Goal: Task Accomplishment & Management: Manage account settings

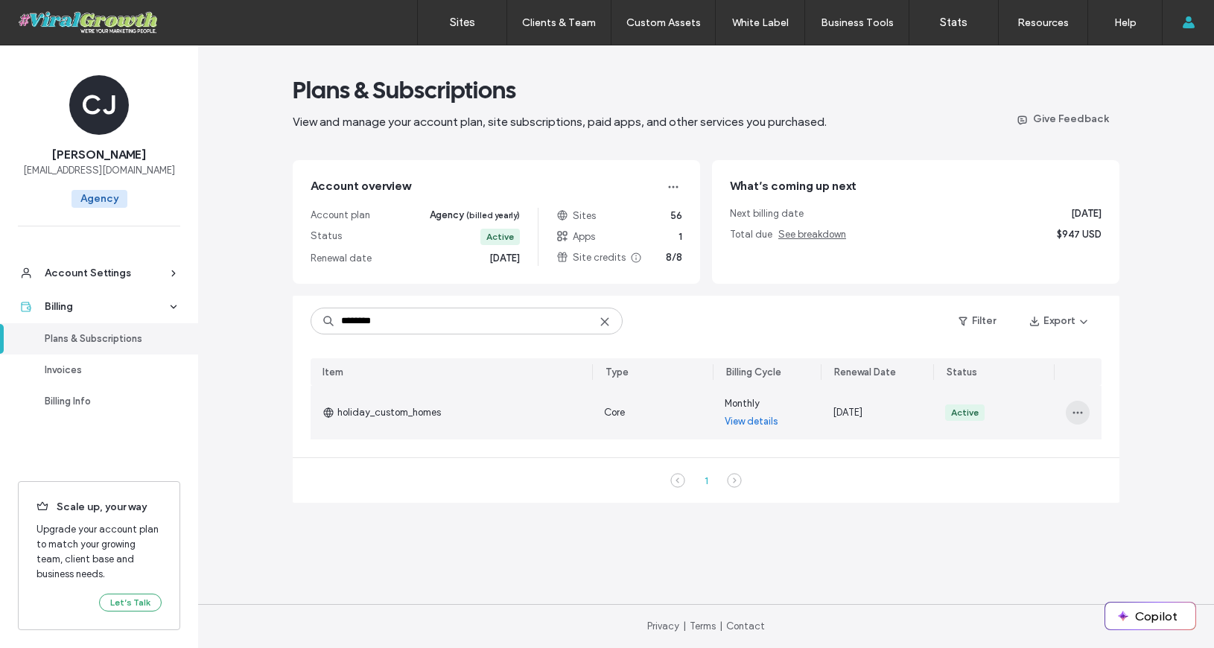
click at [1078, 411] on icon "button" at bounding box center [1077, 413] width 12 height 12
click at [1106, 475] on span "Turn Off Auto Renew" at bounding box center [1123, 479] width 90 height 15
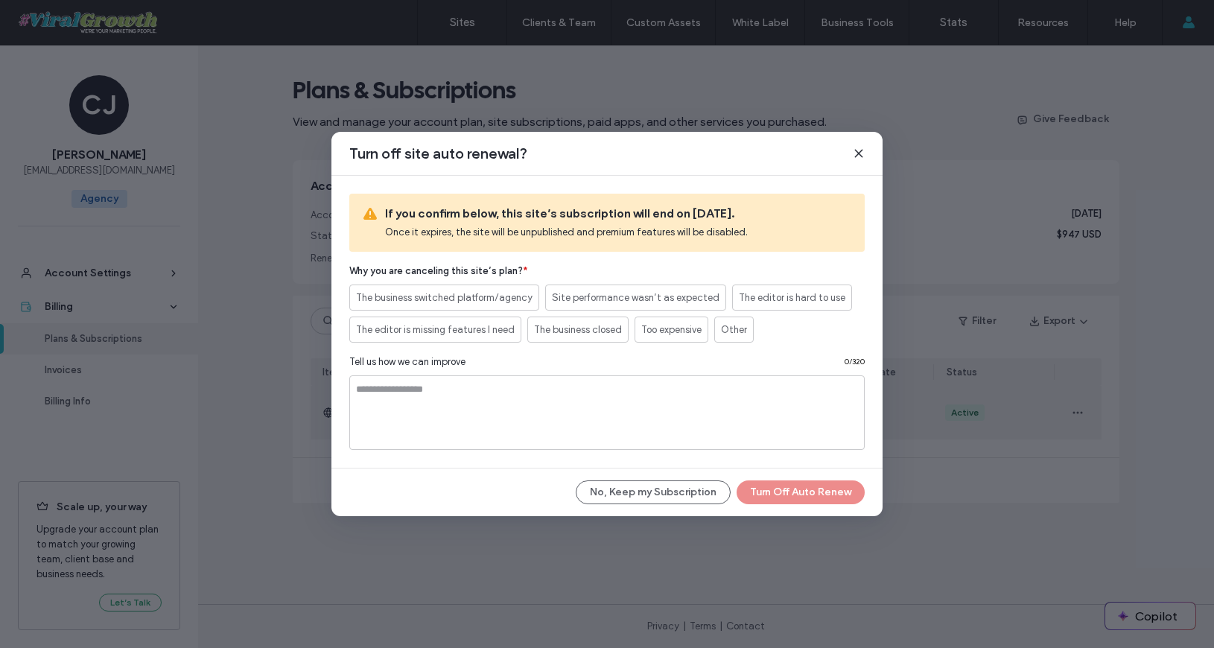
click at [856, 155] on use at bounding box center [858, 153] width 7 height 7
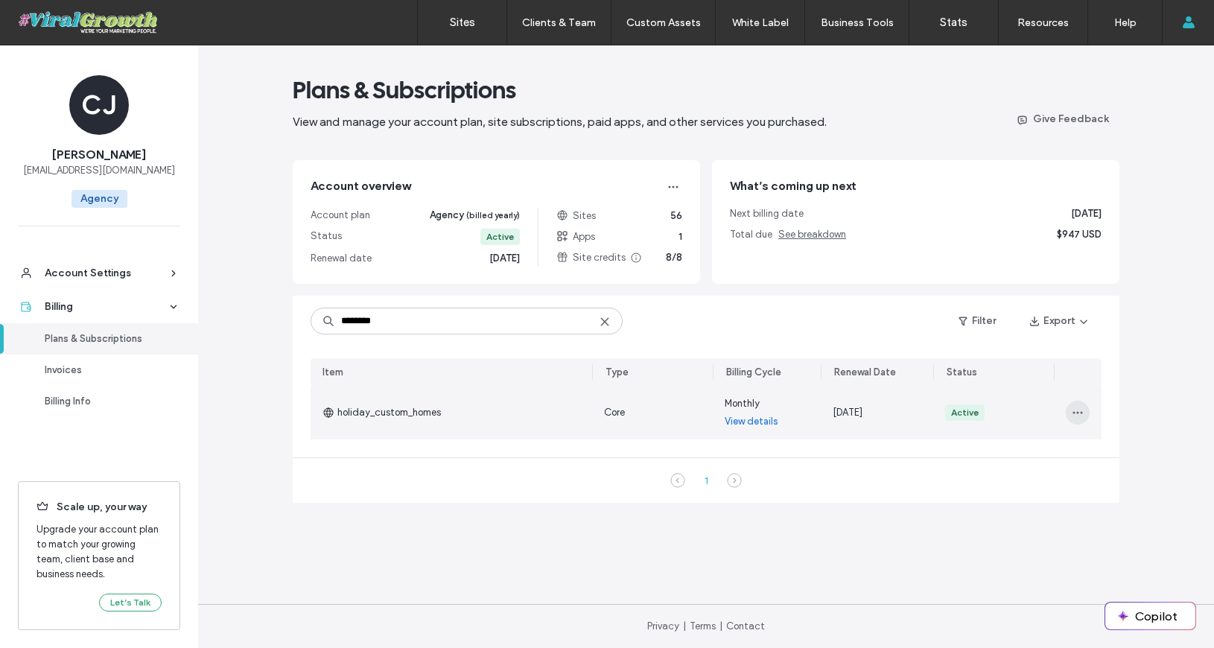
click at [1073, 419] on span "button" at bounding box center [1078, 413] width 24 height 24
click at [1107, 459] on div "Change Billing Cycle" at bounding box center [1132, 451] width 133 height 28
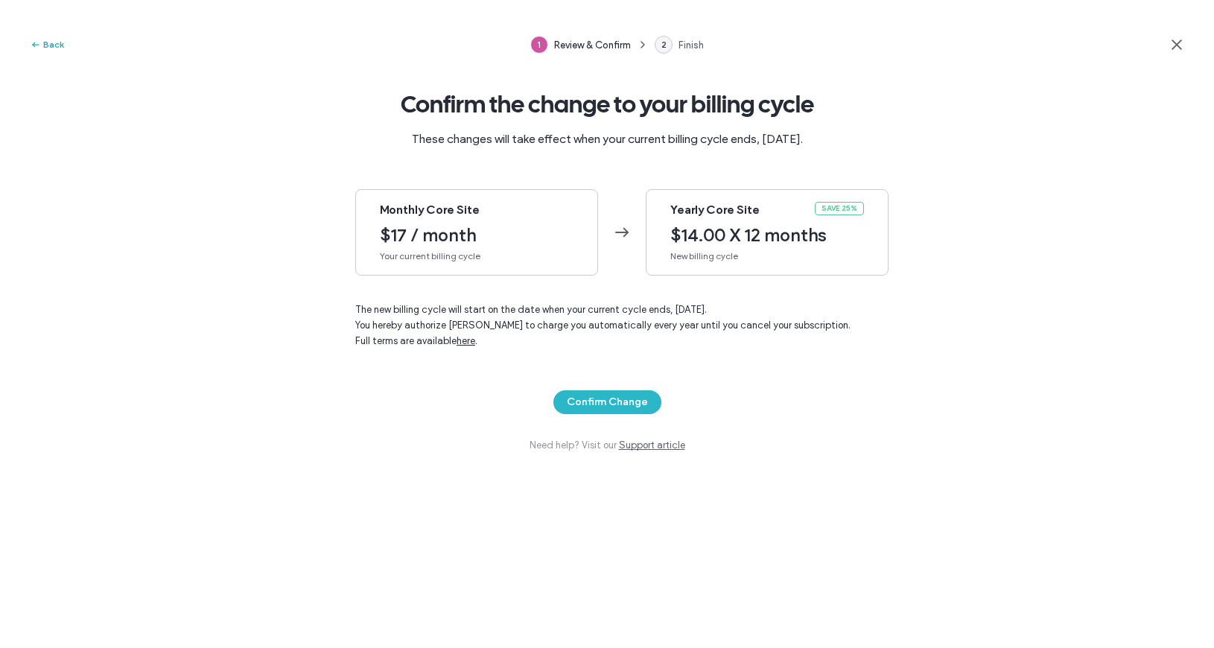
click at [42, 46] on span "button" at bounding box center [36, 44] width 13 height 16
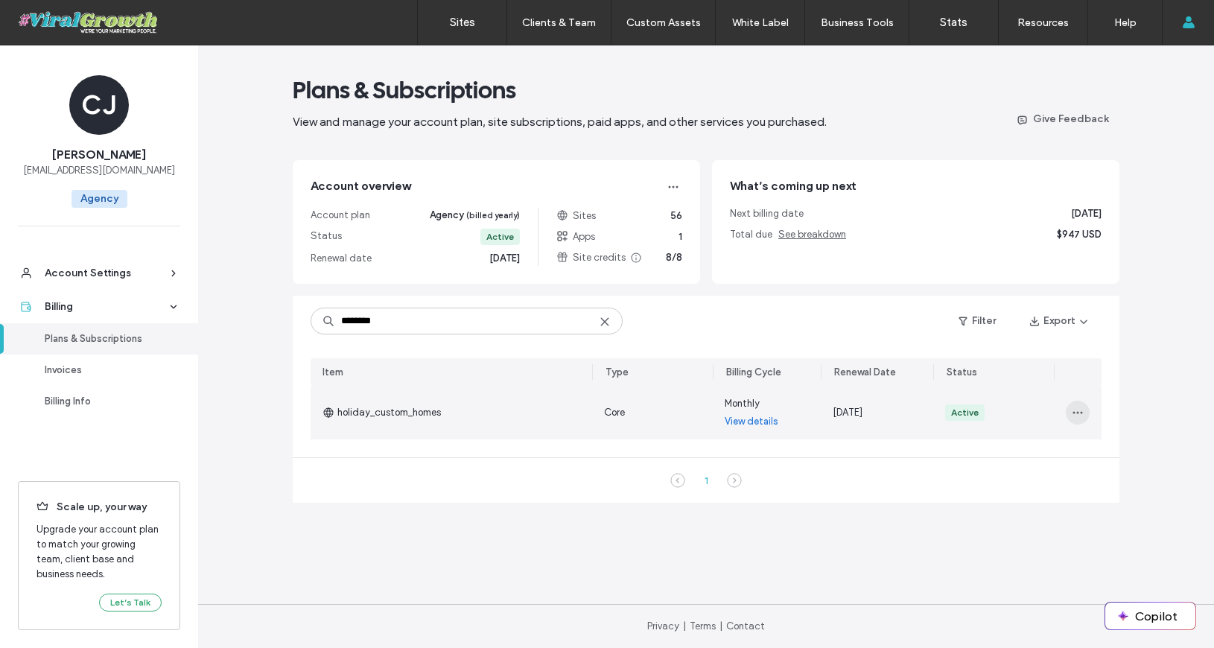
click at [1074, 411] on icon "button" at bounding box center [1077, 413] width 12 height 12
click at [1106, 480] on span "Turn Off Auto Renew" at bounding box center [1123, 479] width 90 height 15
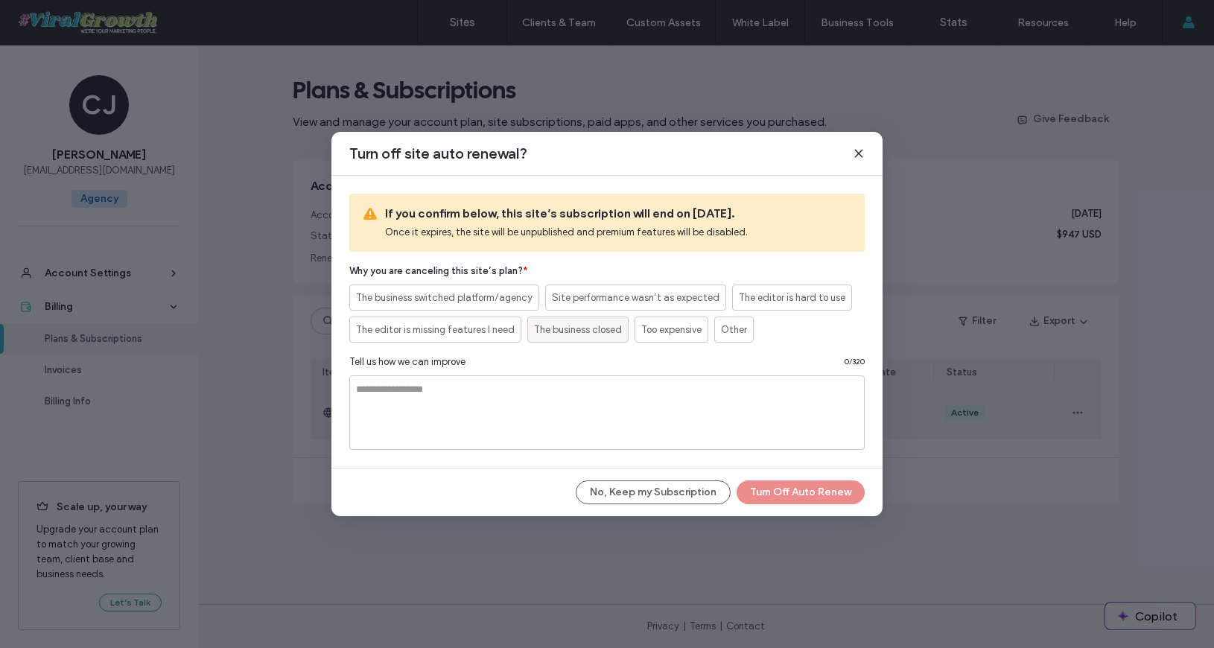
click at [569, 328] on span "The business closed" at bounding box center [578, 329] width 88 height 15
click at [821, 497] on button "Turn Off Auto Renew" at bounding box center [800, 492] width 128 height 24
